Goal: Transaction & Acquisition: Obtain resource

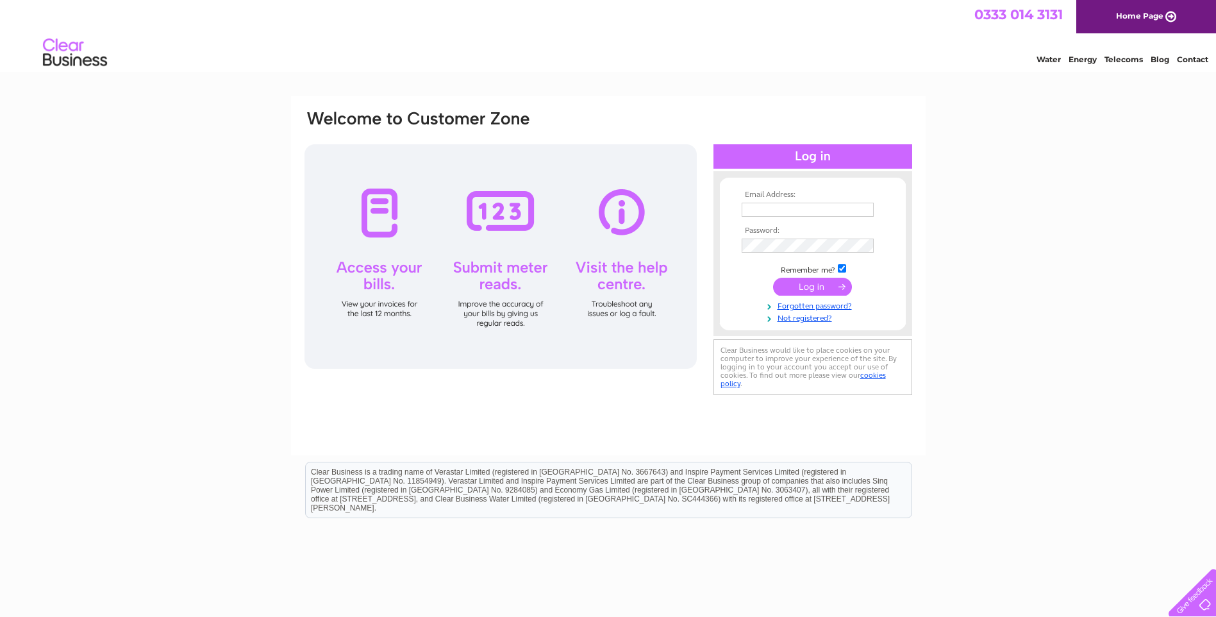
click at [770, 208] on input "text" at bounding box center [807, 210] width 132 height 14
type input "admin1@kennedycaregroup.co.uk"
click at [773, 279] on input "submit" at bounding box center [812, 288] width 79 height 18
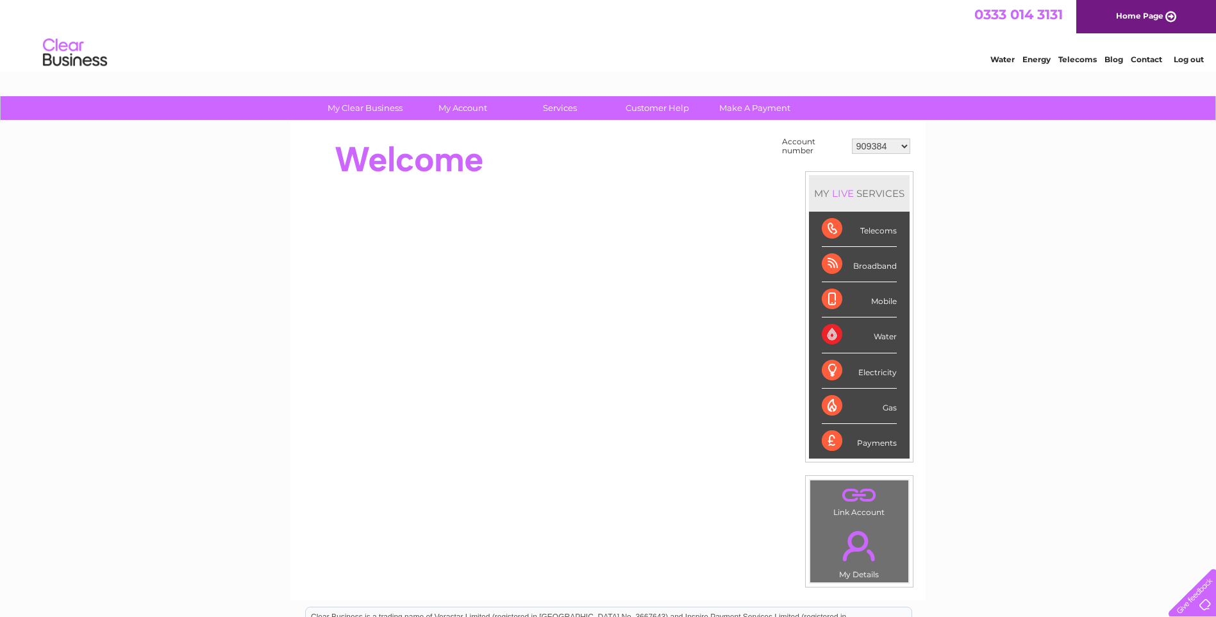
click at [903, 145] on select "909384 909385 909387 909388 909389 909390 909392 909393 909394 918841 934256 30…" at bounding box center [881, 145] width 58 height 15
select select "30291512"
click at [852, 138] on select "909384 909385 909387 909388 909389 909390 909392 909393 909394 918841 934256 30…" at bounding box center [881, 145] width 58 height 15
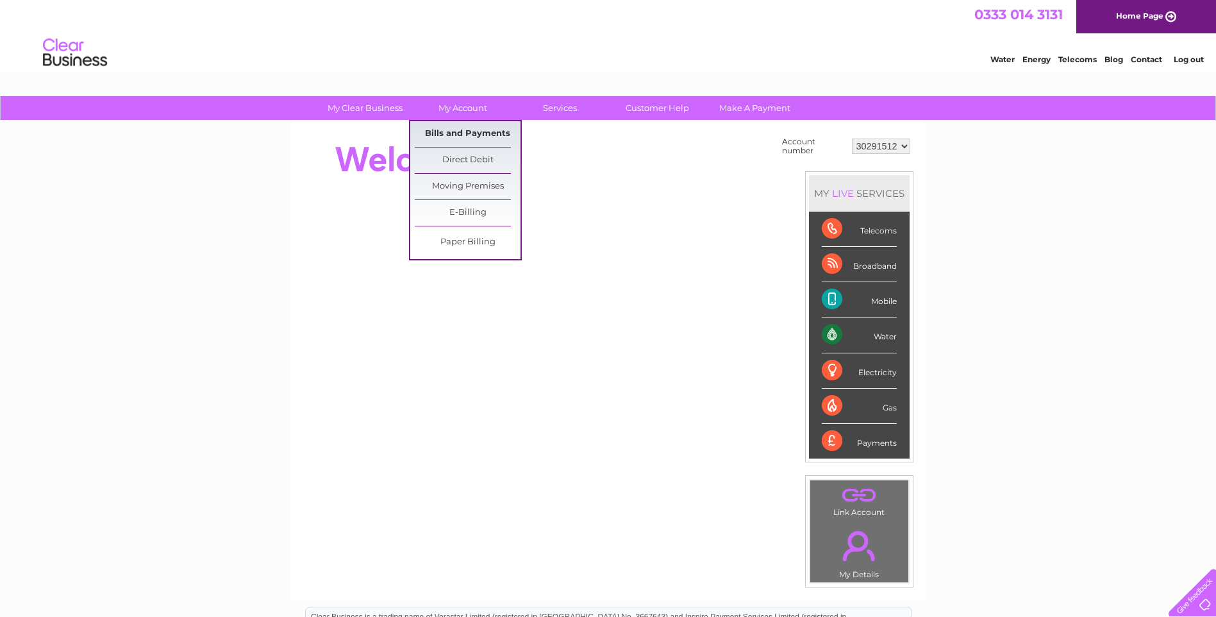
click at [467, 130] on link "Bills and Payments" at bounding box center [468, 134] width 106 height 26
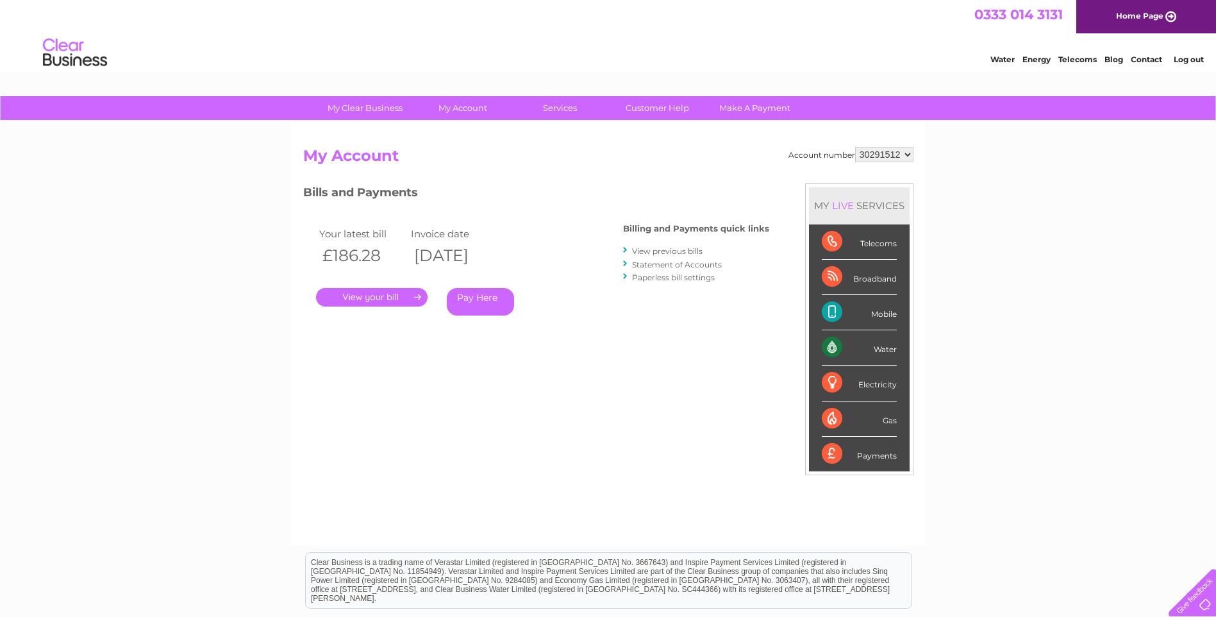
click at [666, 249] on link "View previous bills" at bounding box center [667, 251] width 70 height 10
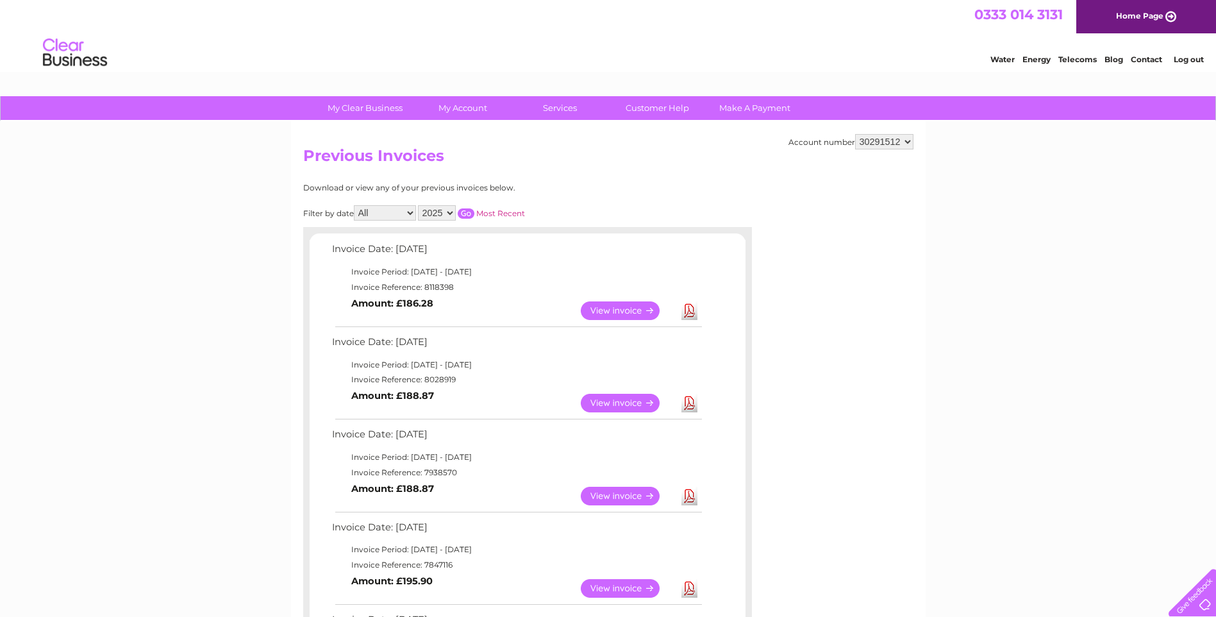
click at [602, 403] on link "View" at bounding box center [628, 402] width 94 height 19
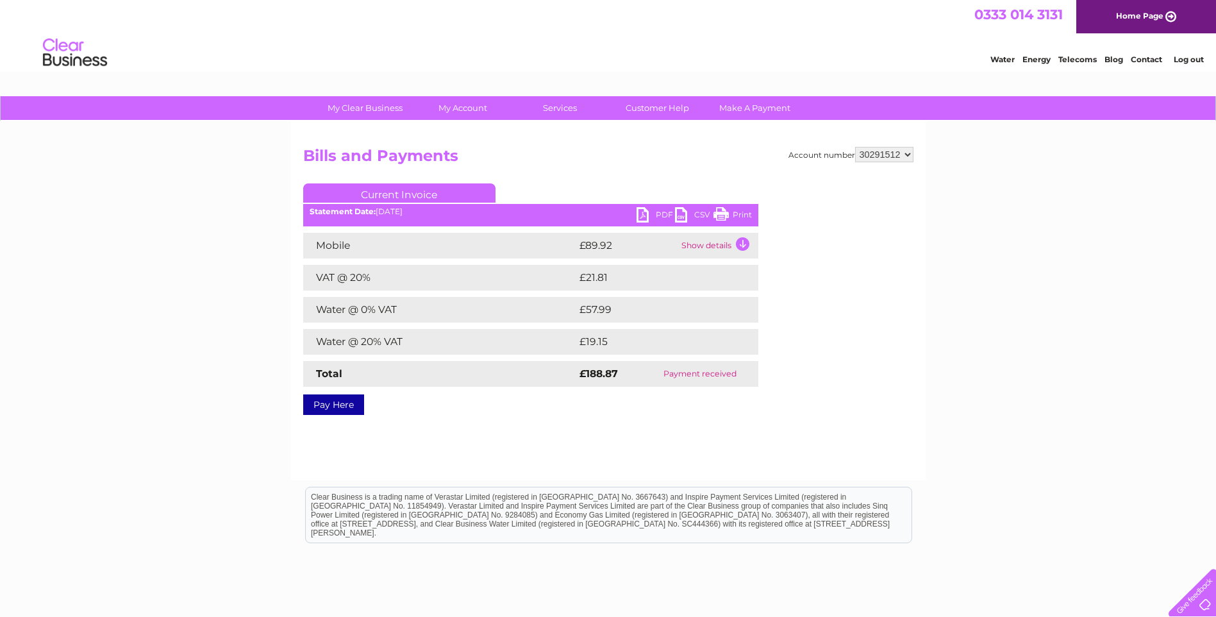
click at [662, 210] on link "PDF" at bounding box center [655, 216] width 38 height 19
click at [659, 211] on link "PDF" at bounding box center [655, 216] width 38 height 19
click at [1185, 56] on link "Log out" at bounding box center [1188, 59] width 30 height 10
